Goal: Book appointment/travel/reservation

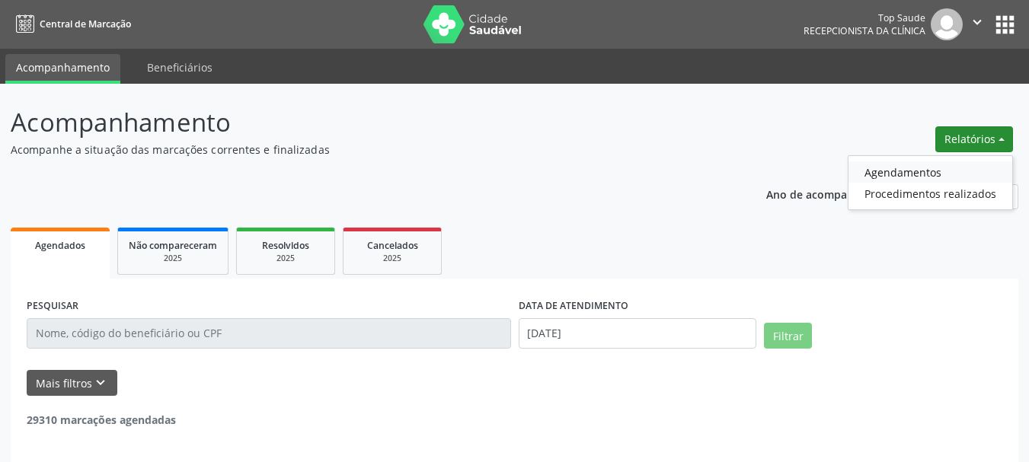
click at [935, 170] on link "Agendamentos" at bounding box center [930, 171] width 164 height 21
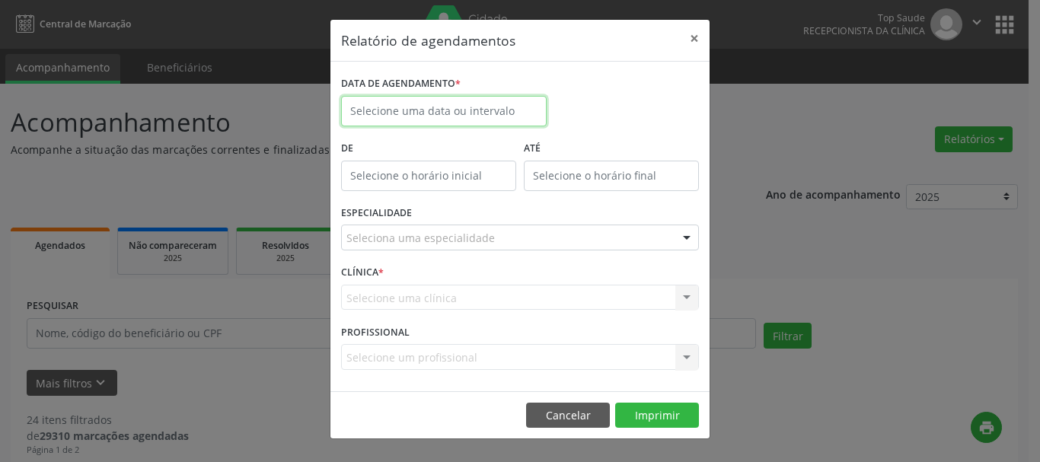
click at [449, 119] on body "Central de Marcação Top Saude Recepcionista da clínica  Configurações Sair app…" at bounding box center [520, 231] width 1040 height 462
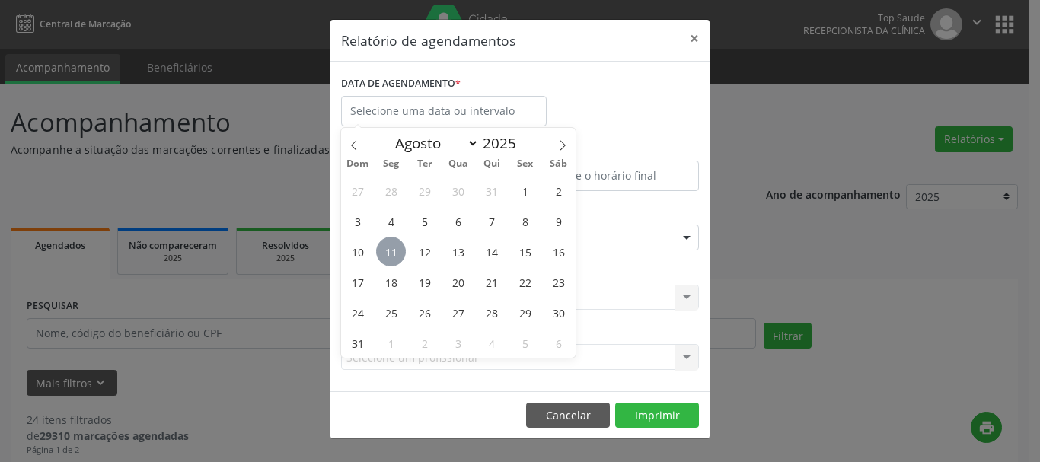
click at [395, 255] on span "11" at bounding box center [391, 252] width 30 height 30
type input "[DATE]"
click at [395, 255] on span "11" at bounding box center [391, 252] width 30 height 30
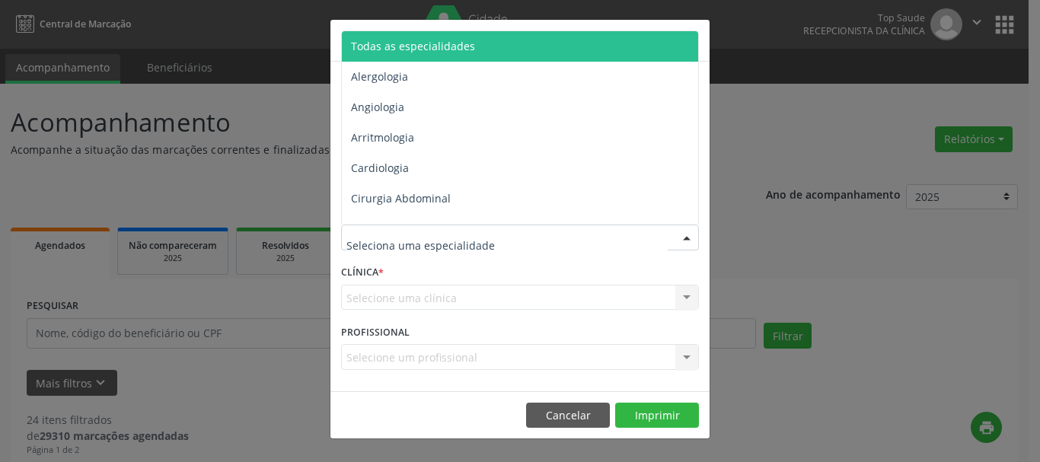
click at [498, 239] on div at bounding box center [520, 238] width 358 height 26
click at [413, 55] on span "Todas as especialidades" at bounding box center [521, 46] width 359 height 30
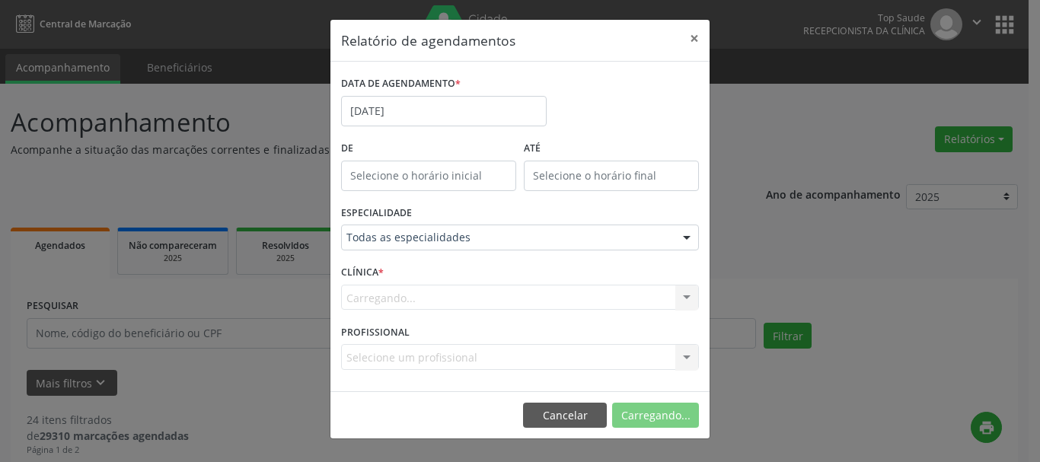
click at [673, 418] on button "Carregando..." at bounding box center [655, 416] width 87 height 26
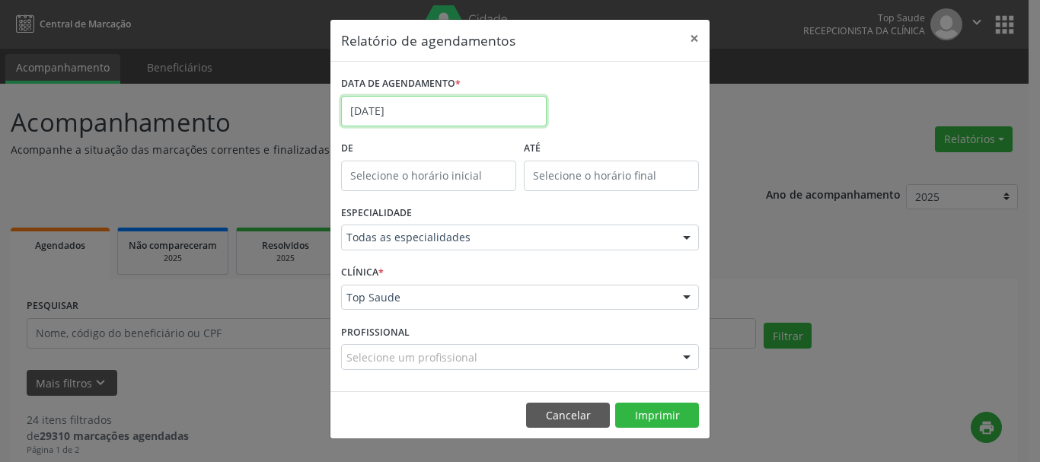
click at [386, 115] on input "[DATE]" at bounding box center [444, 111] width 206 height 30
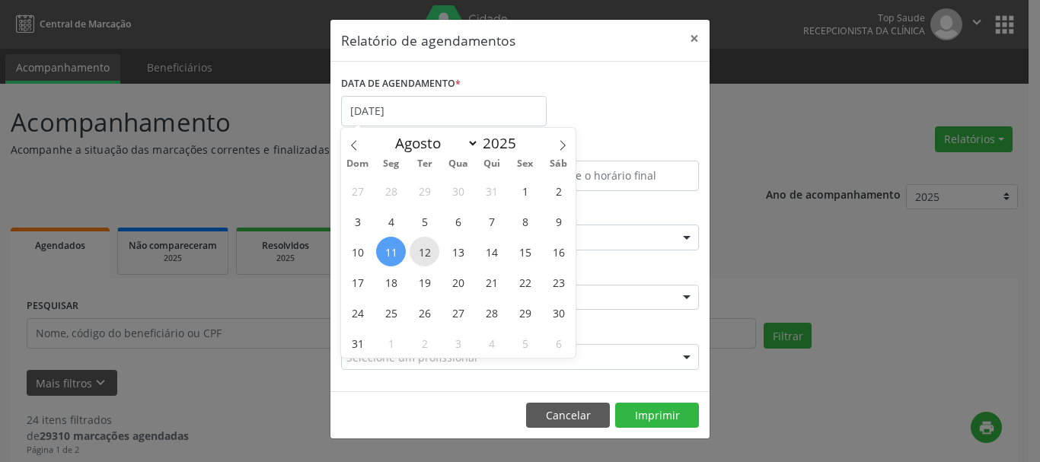
click at [419, 258] on span "12" at bounding box center [425, 252] width 30 height 30
type input "[DATE]"
click at [419, 258] on span "12" at bounding box center [425, 252] width 30 height 30
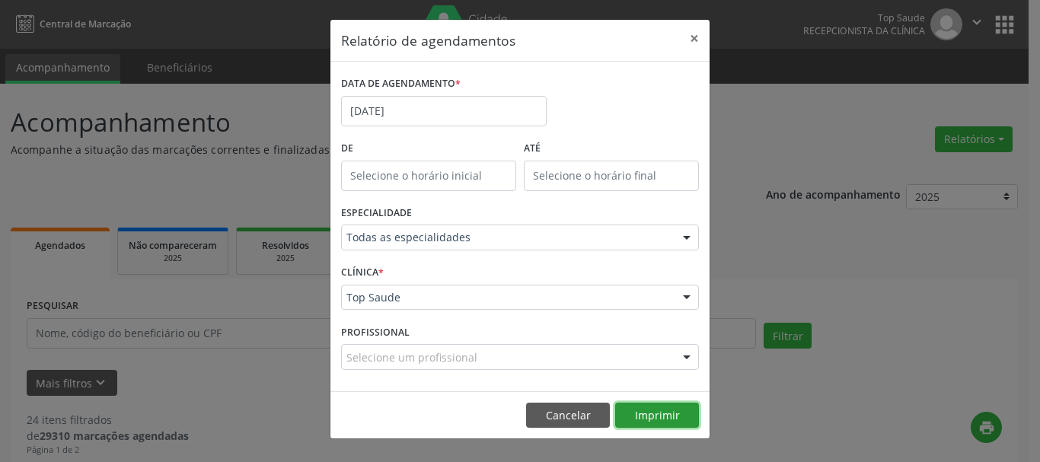
click at [681, 411] on button "Imprimir" at bounding box center [657, 416] width 84 height 26
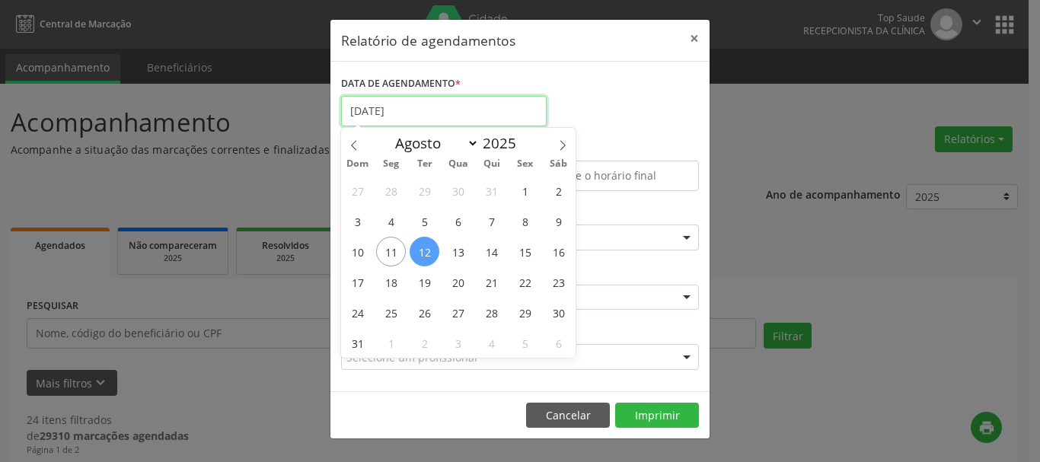
click at [427, 112] on input "[DATE]" at bounding box center [444, 111] width 206 height 30
click at [461, 254] on span "13" at bounding box center [458, 252] width 30 height 30
type input "[DATE]"
click at [461, 254] on span "13" at bounding box center [458, 252] width 30 height 30
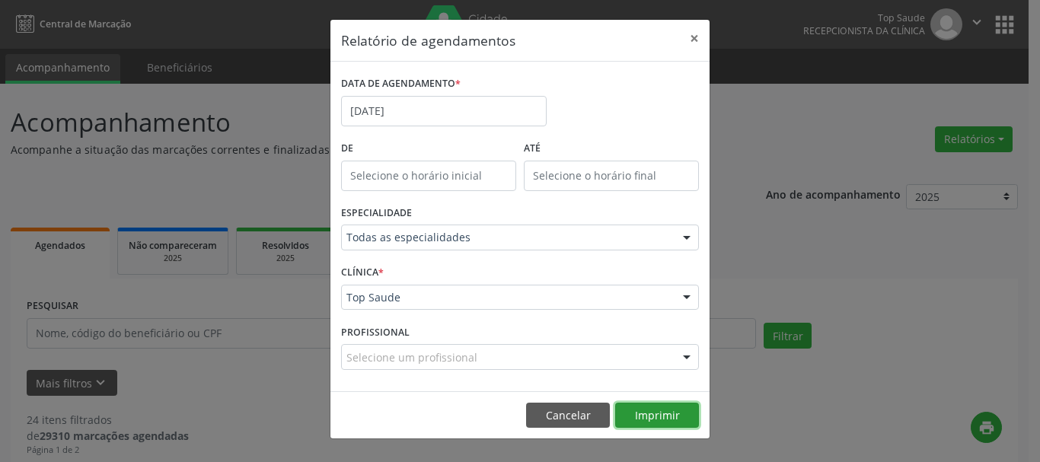
click at [682, 415] on button "Imprimir" at bounding box center [657, 416] width 84 height 26
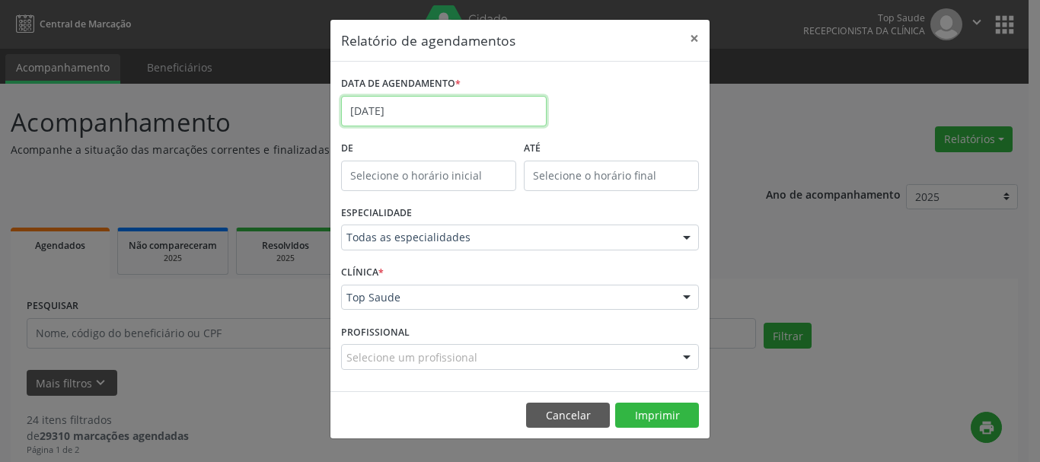
click at [392, 109] on input "[DATE]" at bounding box center [444, 111] width 206 height 30
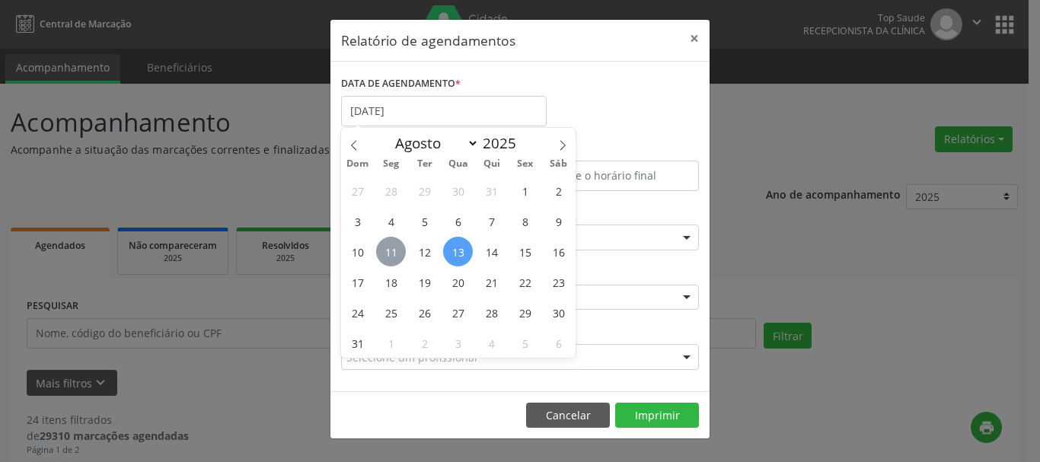
click at [393, 248] on span "11" at bounding box center [391, 252] width 30 height 30
type input "[DATE]"
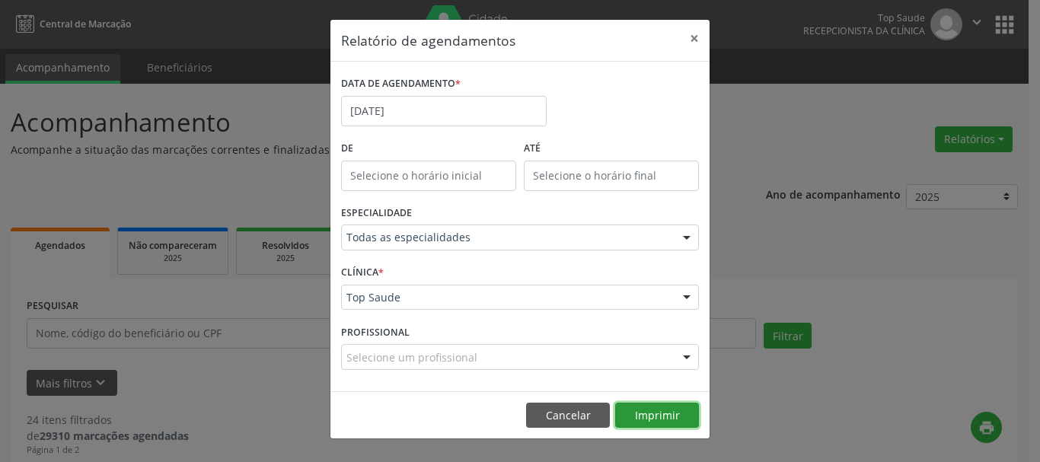
click at [672, 414] on button "Imprimir" at bounding box center [657, 416] width 84 height 26
